Goal: Transaction & Acquisition: Purchase product/service

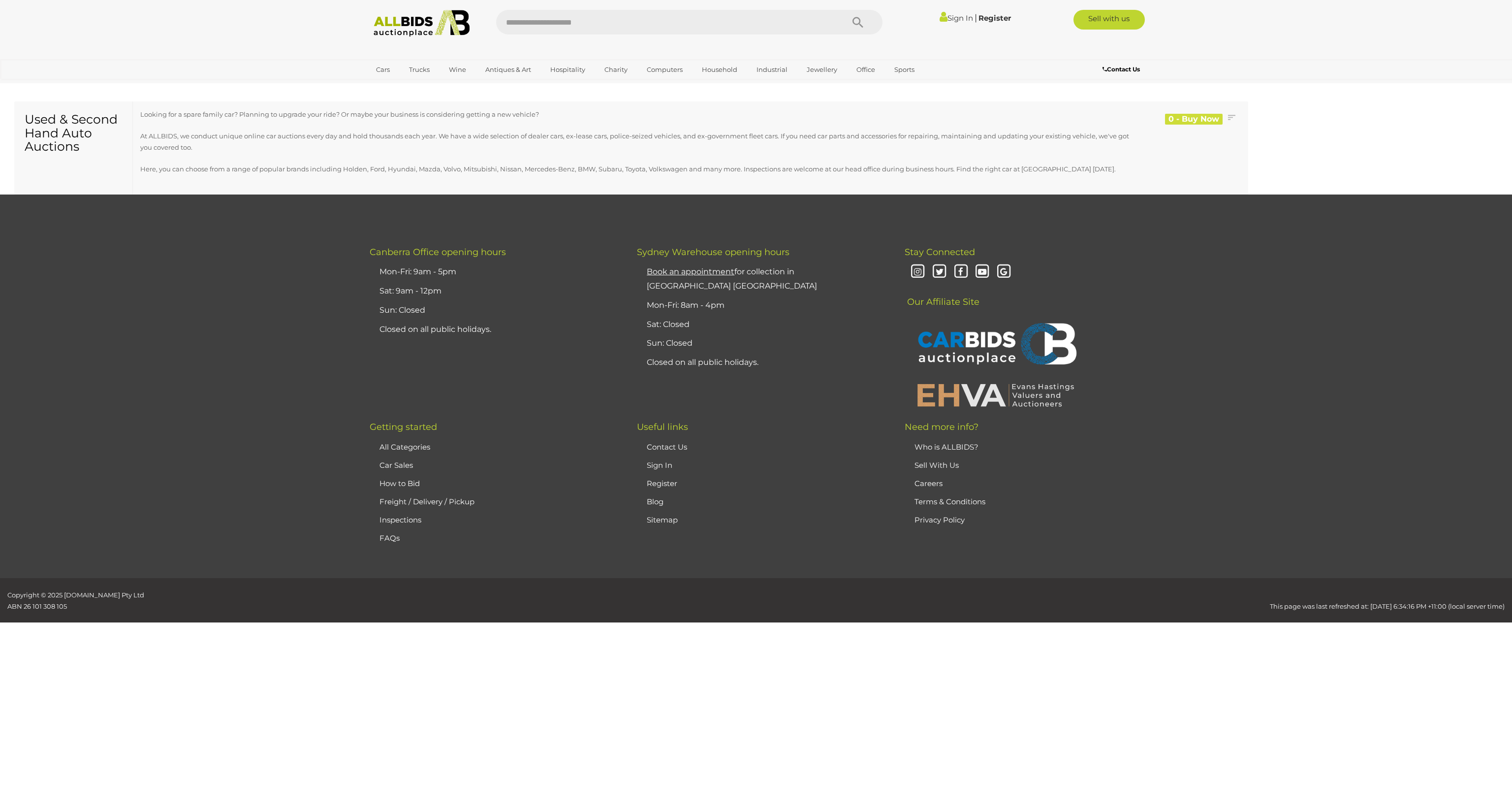
click at [757, 20] on input "text" at bounding box center [664, 22] width 338 height 24
click at [776, 24] on input "text" at bounding box center [664, 22] width 338 height 24
type input "*****"
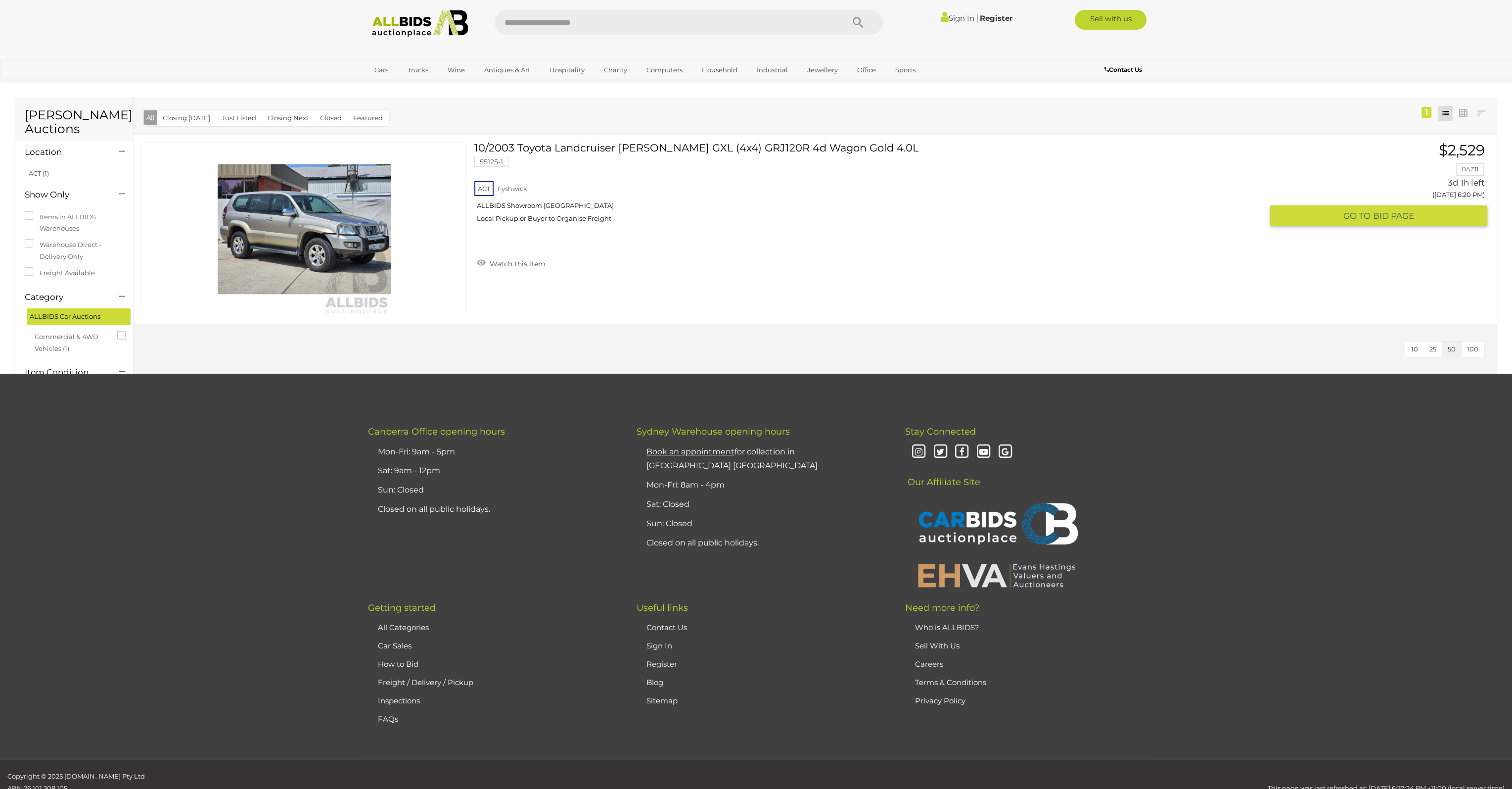
click at [342, 238] on img at bounding box center [304, 229] width 173 height 174
